Goal: Task Accomplishment & Management: Manage account settings

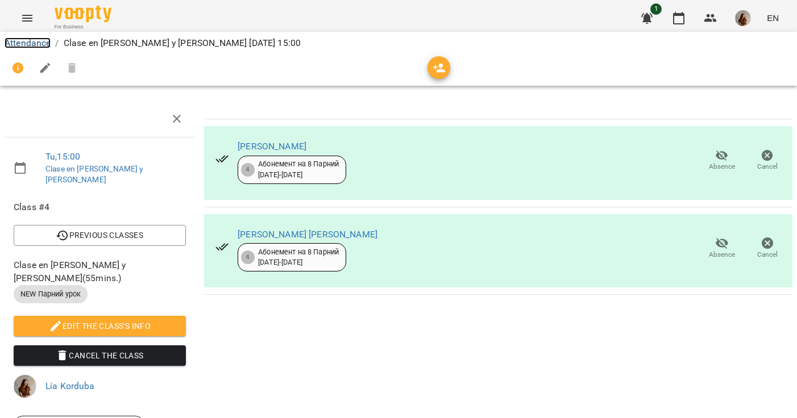
click at [30, 43] on link "Attendance" at bounding box center [28, 43] width 46 height 11
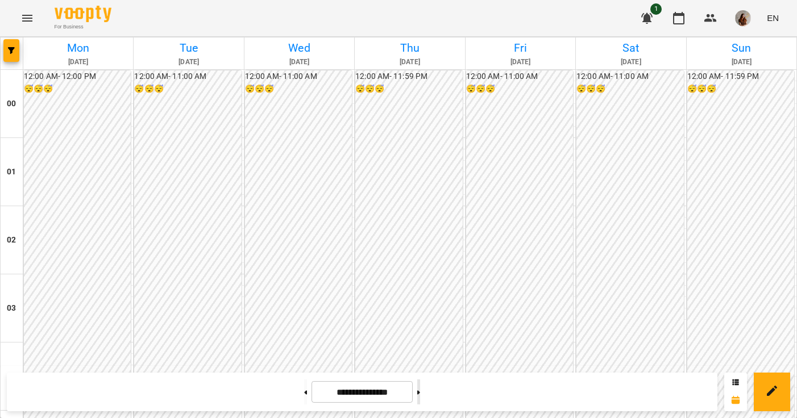
click at [420, 397] on button at bounding box center [418, 392] width 3 height 25
click at [304, 389] on button at bounding box center [305, 392] width 3 height 25
click at [304, 394] on button at bounding box center [305, 392] width 3 height 25
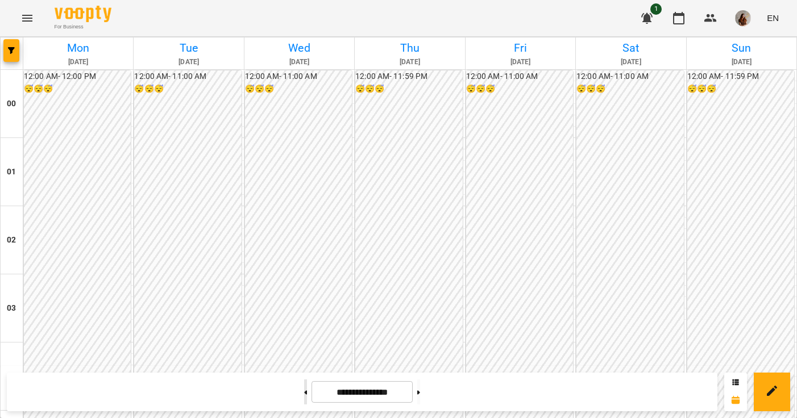
click at [304, 394] on button at bounding box center [305, 392] width 3 height 25
type input "**********"
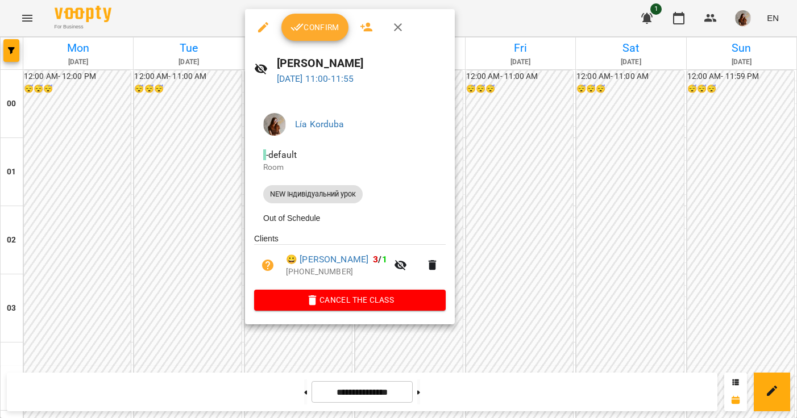
click at [310, 34] on button "Confirm" at bounding box center [314, 27] width 67 height 27
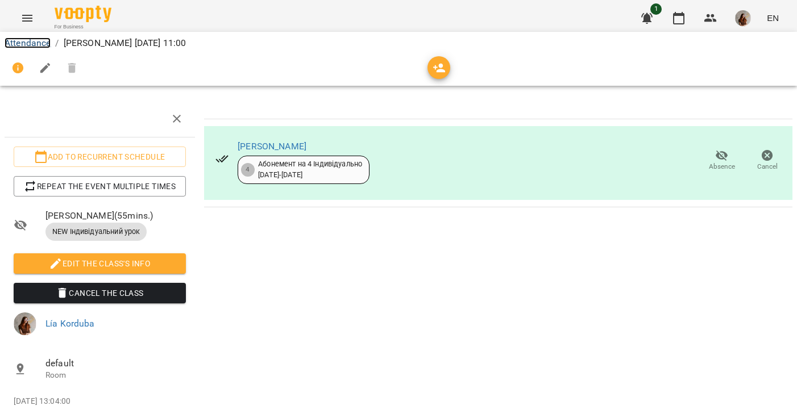
click at [35, 43] on link "Attendance" at bounding box center [28, 43] width 46 height 11
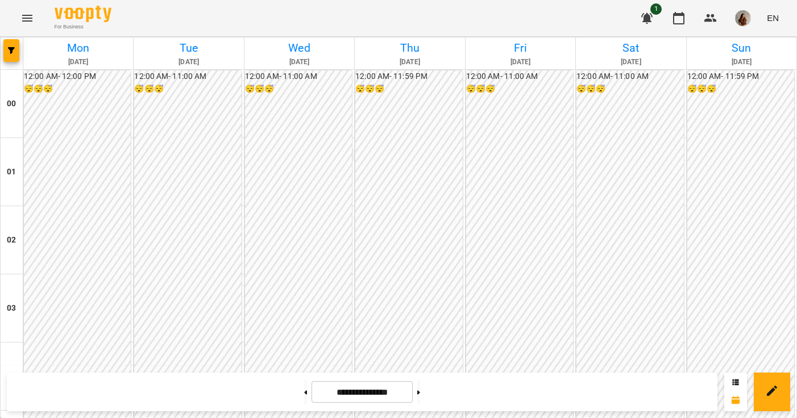
scroll to position [792, 0]
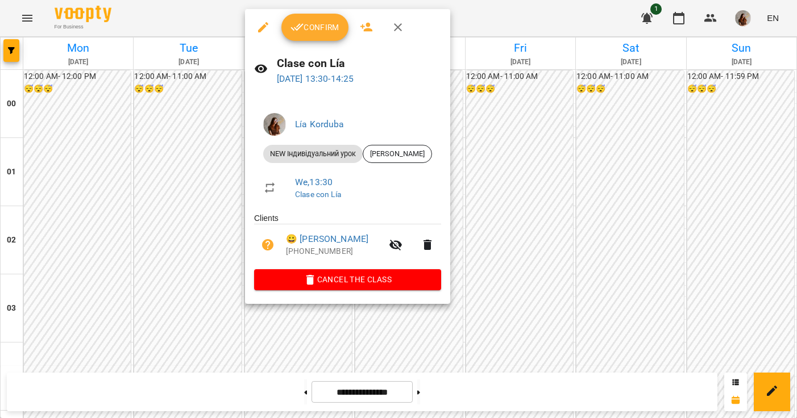
click at [306, 25] on span "Confirm" at bounding box center [314, 27] width 49 height 14
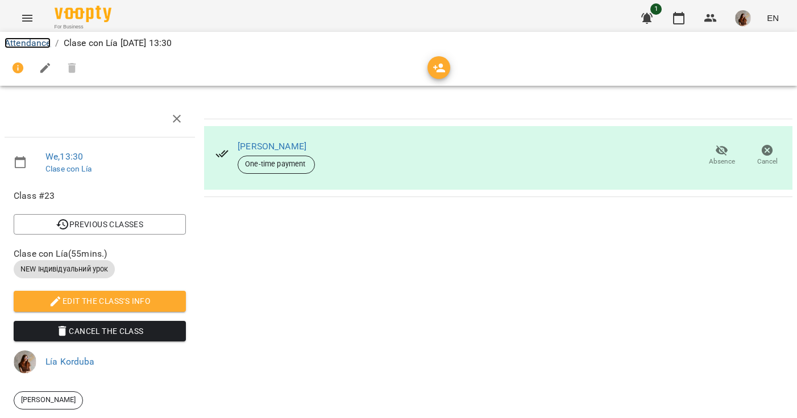
click at [35, 43] on link "Attendance" at bounding box center [28, 43] width 46 height 11
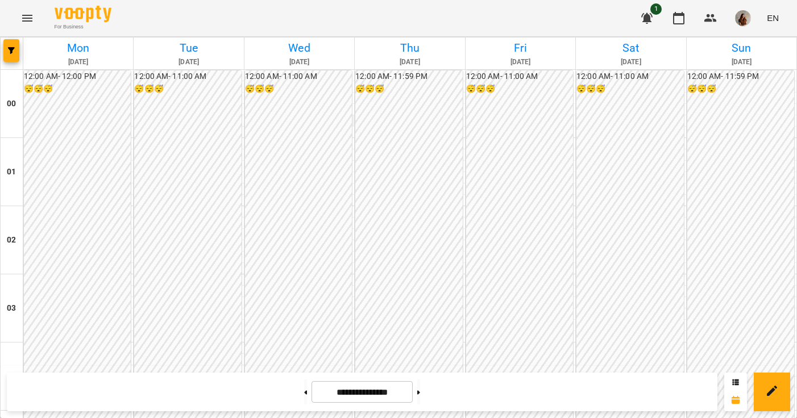
scroll to position [1021, 0]
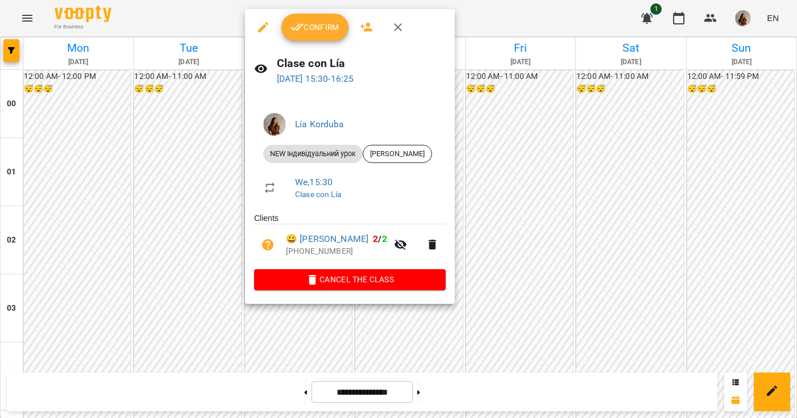
click at [314, 29] on span "Confirm" at bounding box center [314, 27] width 49 height 14
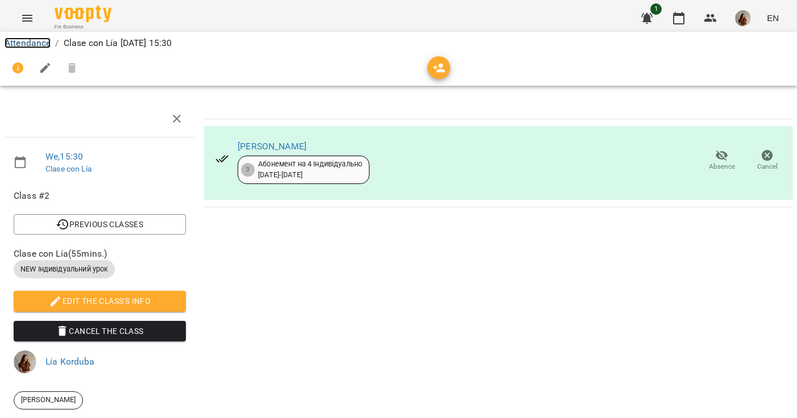
click at [27, 44] on link "Attendance" at bounding box center [28, 43] width 46 height 11
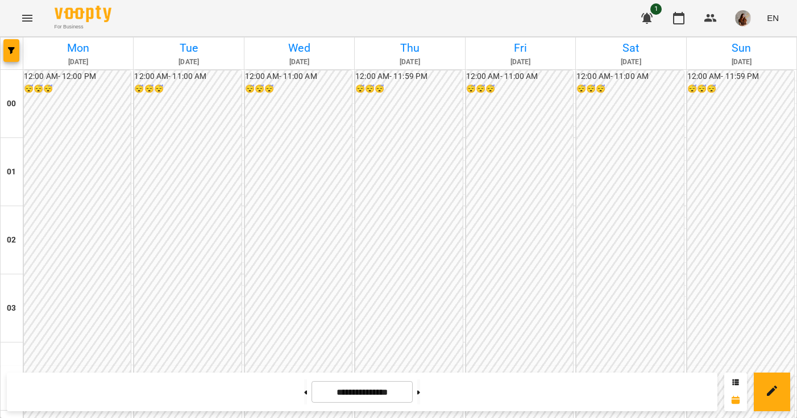
scroll to position [968, 0]
